Goal: Task Accomplishment & Management: Use online tool/utility

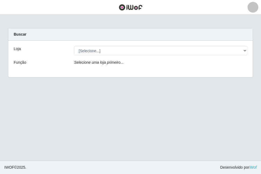
click at [222, 56] on div "Loja [Selecione...] Extremoz Supermercados Função Selecione uma loja primeiro..." at bounding box center [130, 59] width 244 height 36
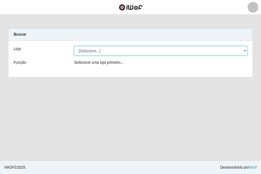
click at [228, 51] on select "[Selecione...] Extremoz Supermercados" at bounding box center [160, 50] width 173 height 9
select select "519"
click at [74, 46] on select "[Selecione...] Extremoz Supermercados" at bounding box center [160, 50] width 173 height 9
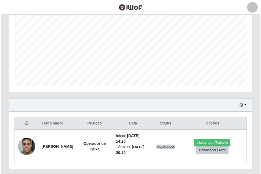
scroll to position [120, 0]
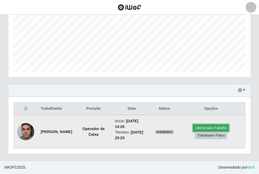
click at [203, 129] on button "Liberar para Trabalho" at bounding box center [211, 128] width 36 height 8
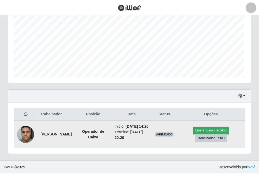
scroll to position [111, 240]
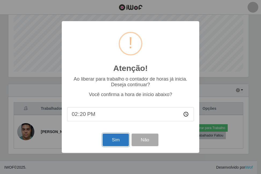
click at [118, 141] on button "Sim" at bounding box center [115, 140] width 26 height 13
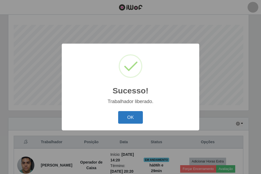
click at [139, 116] on button "OK" at bounding box center [130, 117] width 25 height 13
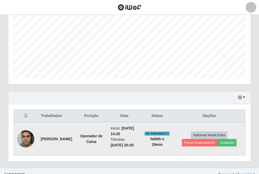
scroll to position [120, 0]
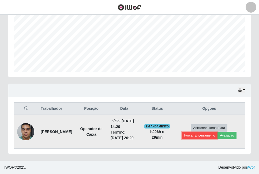
click at [195, 138] on button "Forçar Encerramento" at bounding box center [200, 136] width 36 height 8
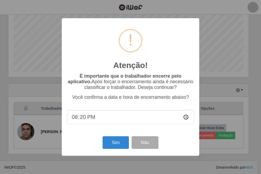
click at [253, 127] on div "Atenção! × É importante que o trabalhador encerre pelo aplicativo. Após forçar …" at bounding box center [130, 87] width 261 height 174
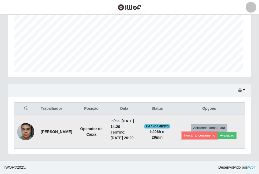
scroll to position [111, 243]
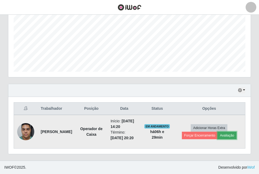
click at [236, 137] on button "Avaliação" at bounding box center [227, 136] width 19 height 8
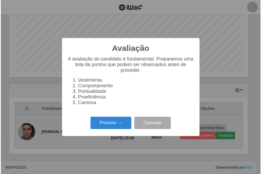
scroll to position [111, 240]
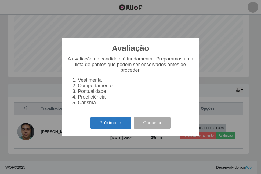
click at [110, 126] on button "Próximo →" at bounding box center [110, 123] width 41 height 13
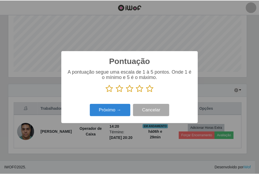
scroll to position [268166, 268038]
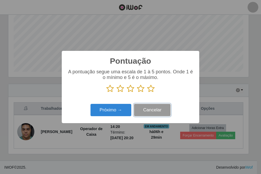
click at [156, 111] on button "Cancelar" at bounding box center [152, 110] width 36 height 13
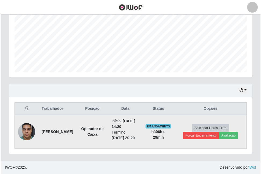
scroll to position [111, 243]
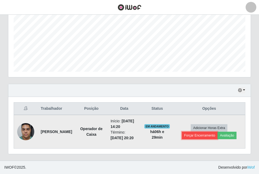
click at [200, 135] on button "Forçar Encerramento" at bounding box center [200, 136] width 36 height 8
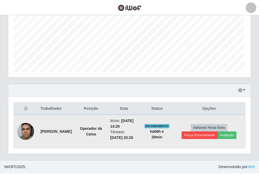
scroll to position [111, 240]
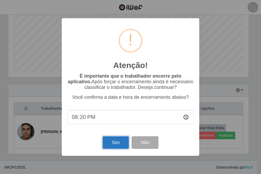
click at [123, 142] on button "Sim" at bounding box center [115, 143] width 26 height 13
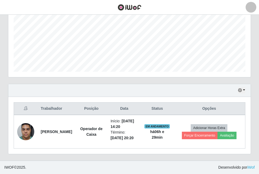
scroll to position [0, 0]
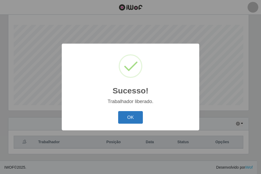
click at [141, 119] on button "OK" at bounding box center [130, 117] width 25 height 13
